Goal: Obtain resource: Obtain resource

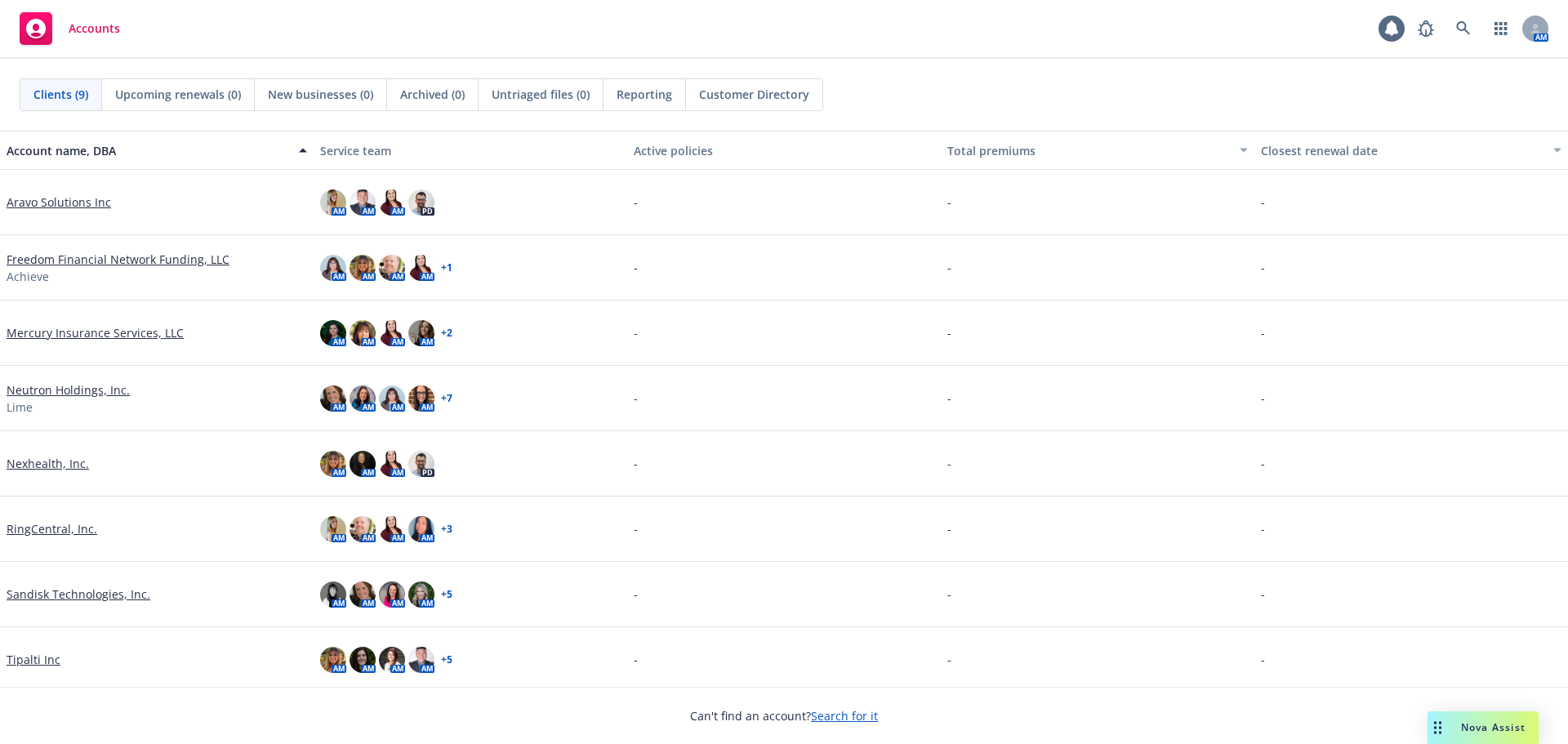
click at [126, 259] on link "Freedom Financial Network Funding, LLC" at bounding box center [118, 259] width 223 height 17
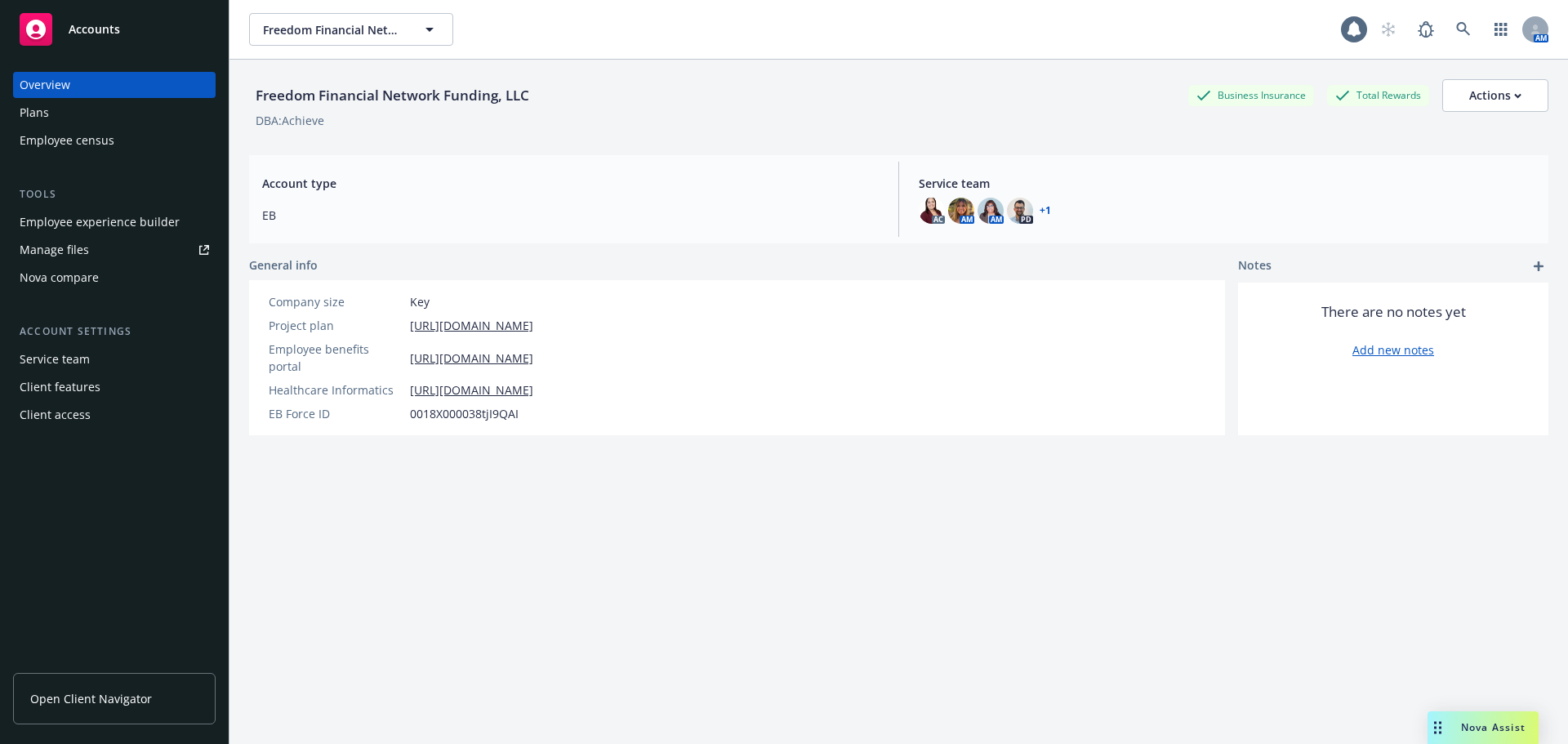
click at [134, 692] on span "Open Client Navigator" at bounding box center [90, 699] width 122 height 17
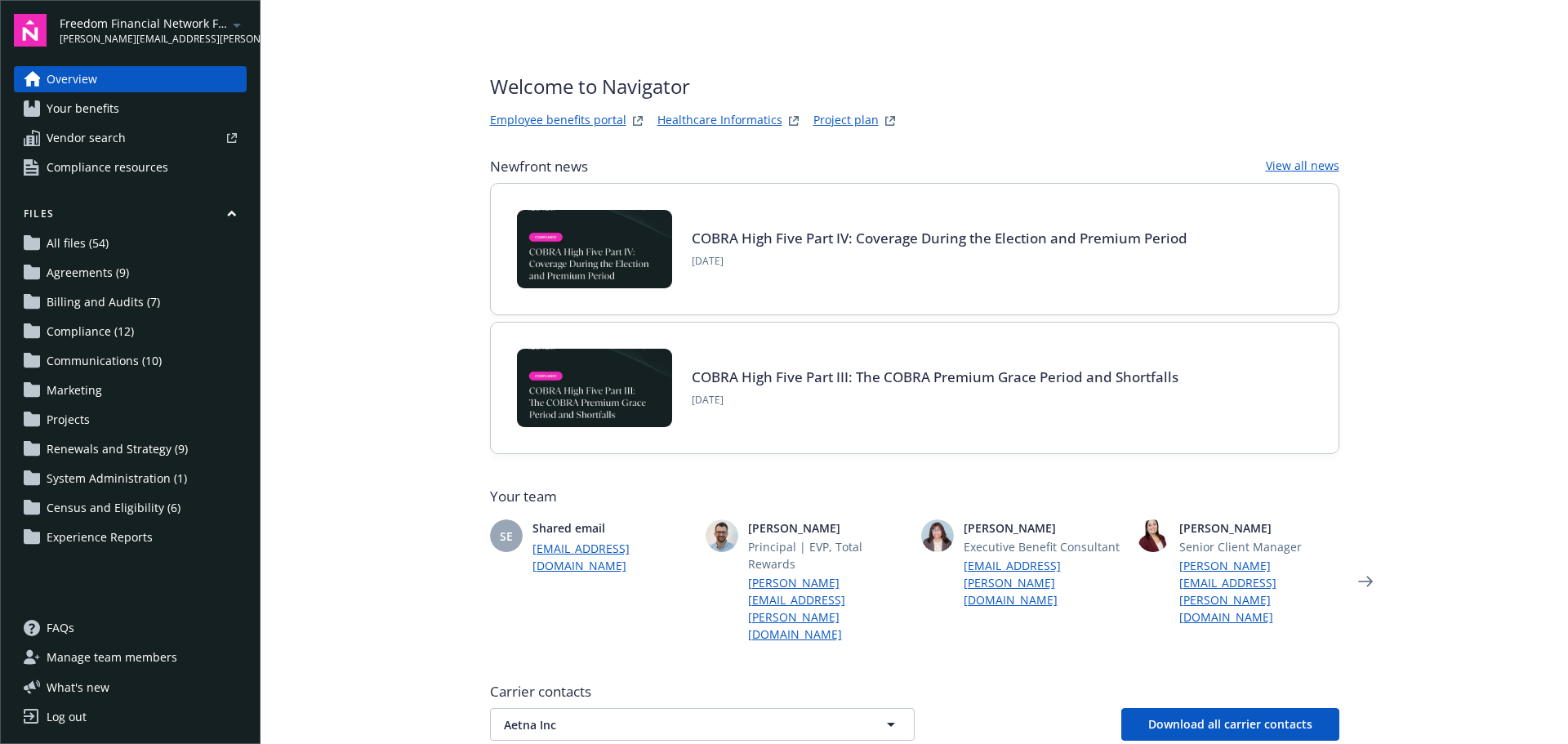
drag, startPoint x: 833, startPoint y: 120, endPoint x: 916, endPoint y: 144, distance: 86.4
click at [833, 120] on link "Project plan" at bounding box center [846, 121] width 66 height 20
